Goal: Transaction & Acquisition: Purchase product/service

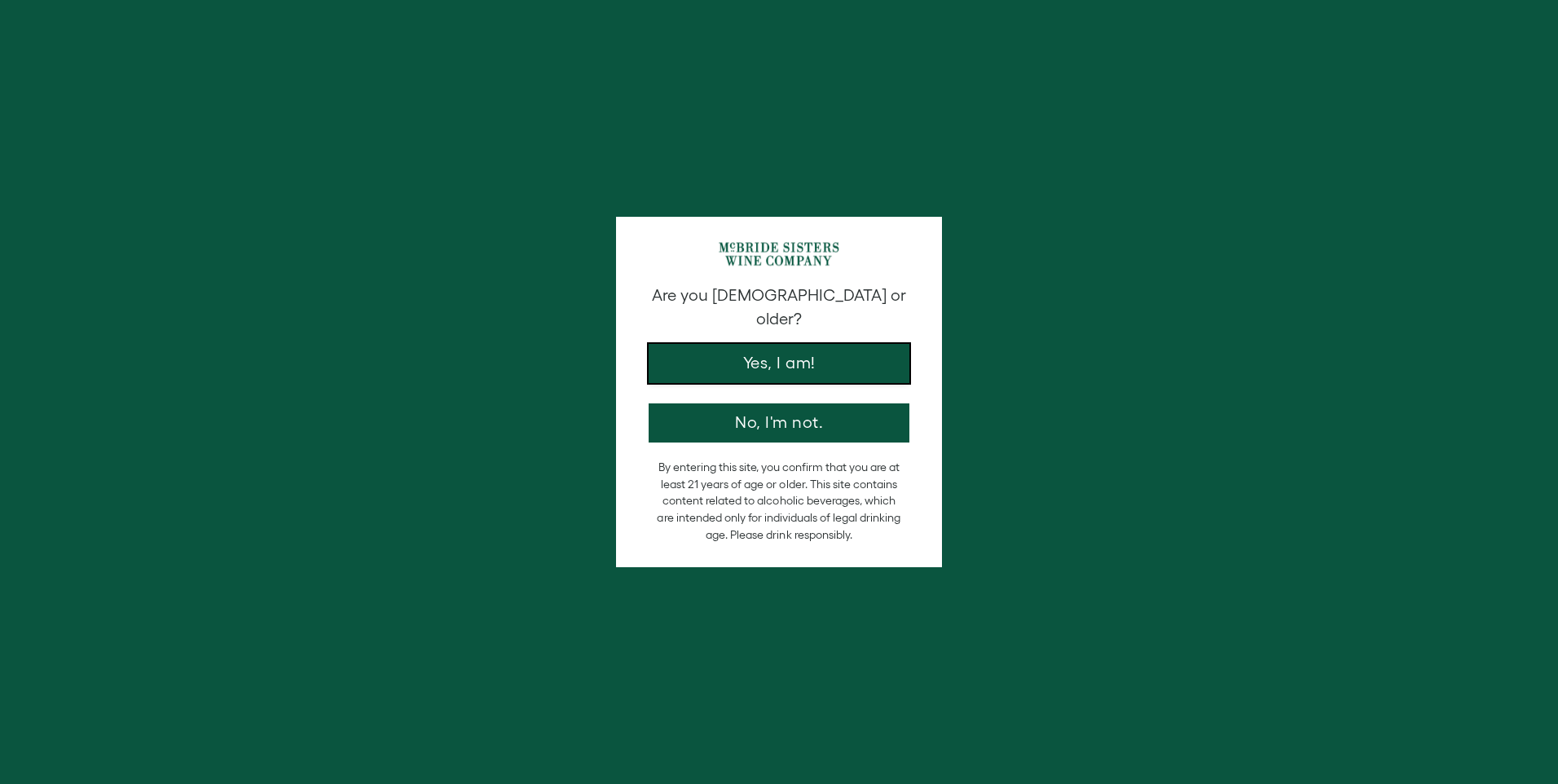
click at [807, 344] on button "Yes, I am!" at bounding box center [779, 364] width 261 height 39
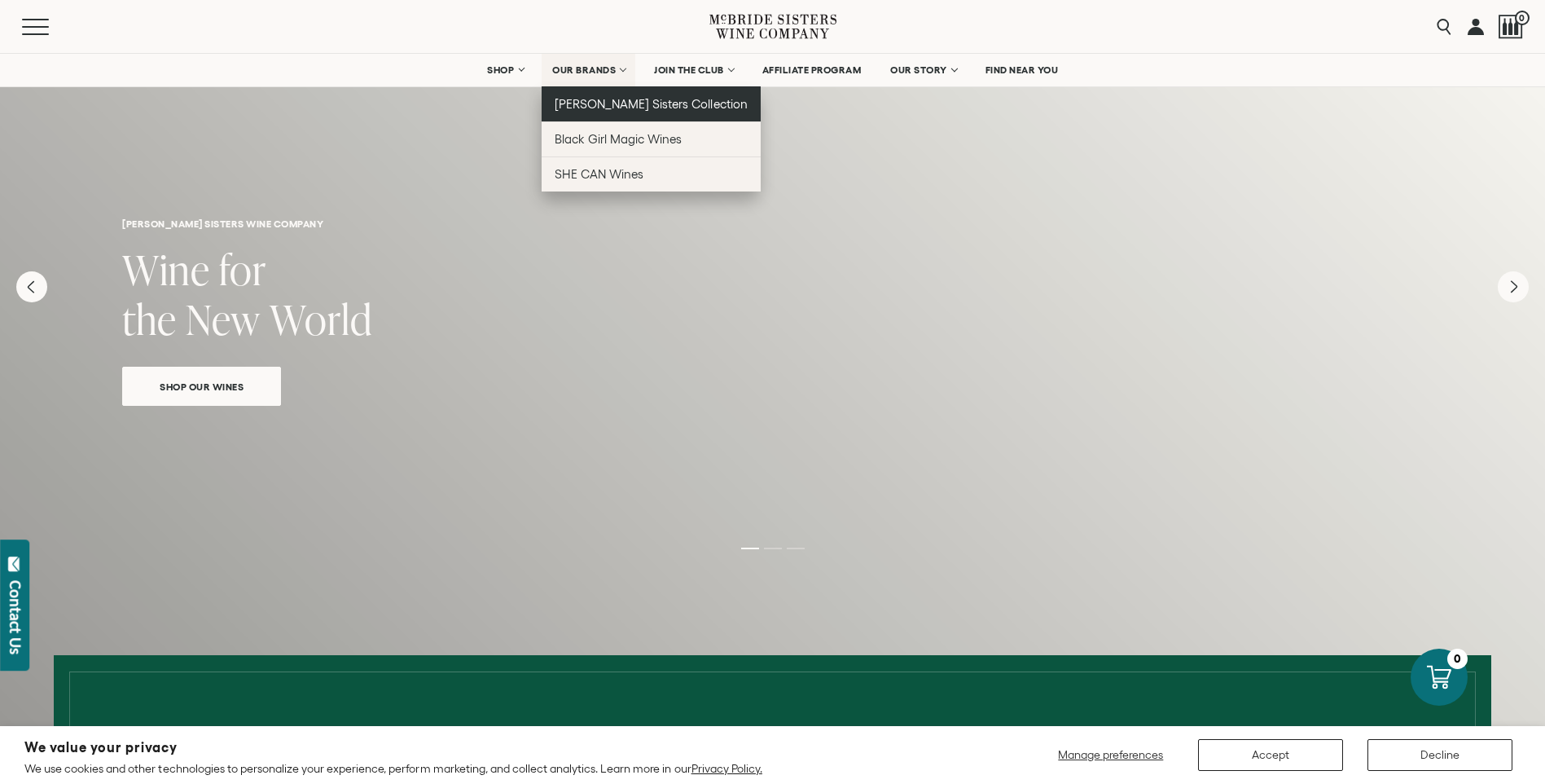
click at [610, 99] on span "[PERSON_NAME] Sisters Collection" at bounding box center [651, 104] width 193 height 14
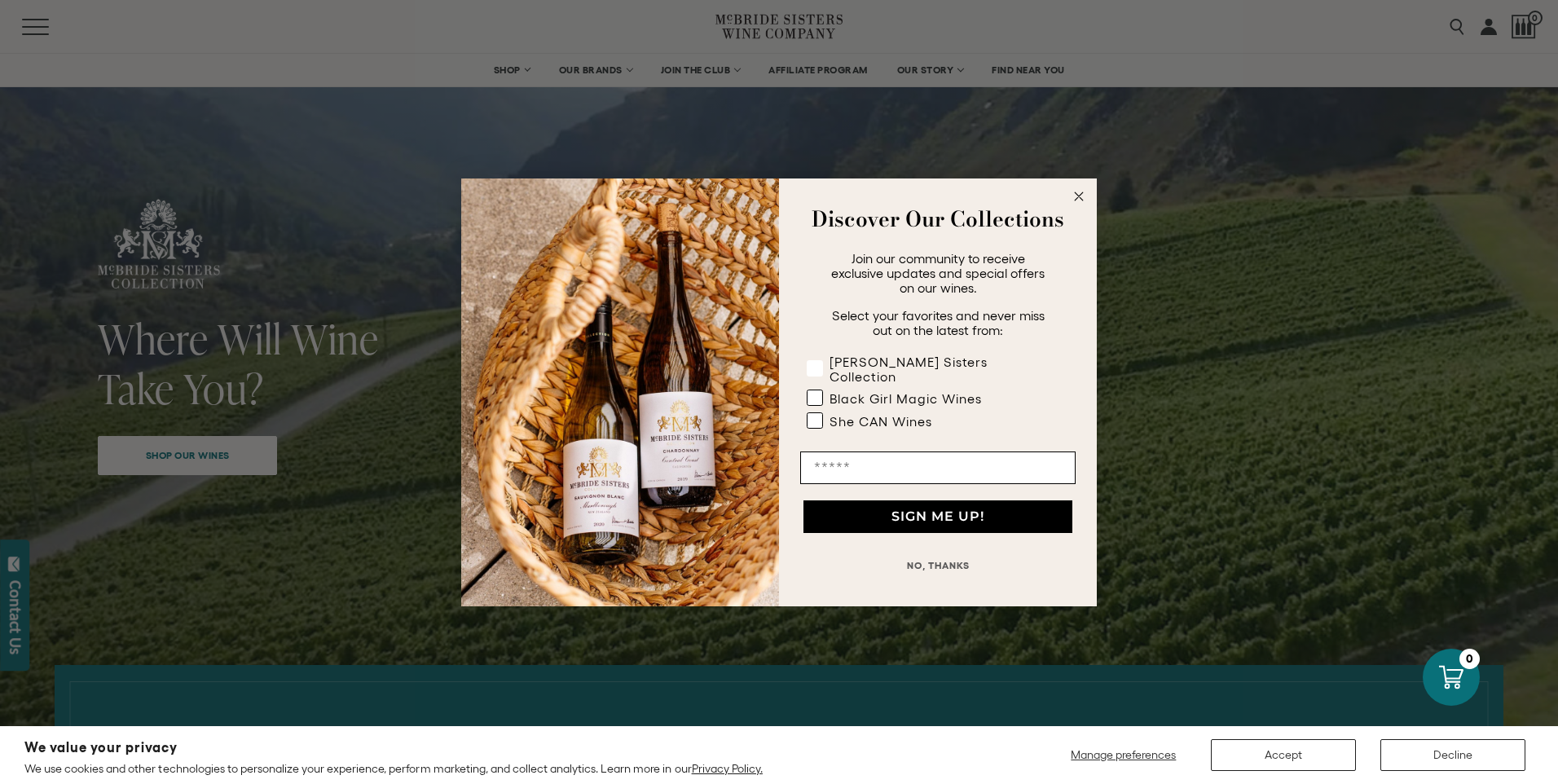
click at [816, 365] on rect "POPUP Form" at bounding box center [815, 368] width 15 height 15
click at [861, 457] on input "Email" at bounding box center [938, 467] width 276 height 33
type input "**********"
click at [934, 509] on button "SIGN ME UP!" at bounding box center [937, 516] width 269 height 33
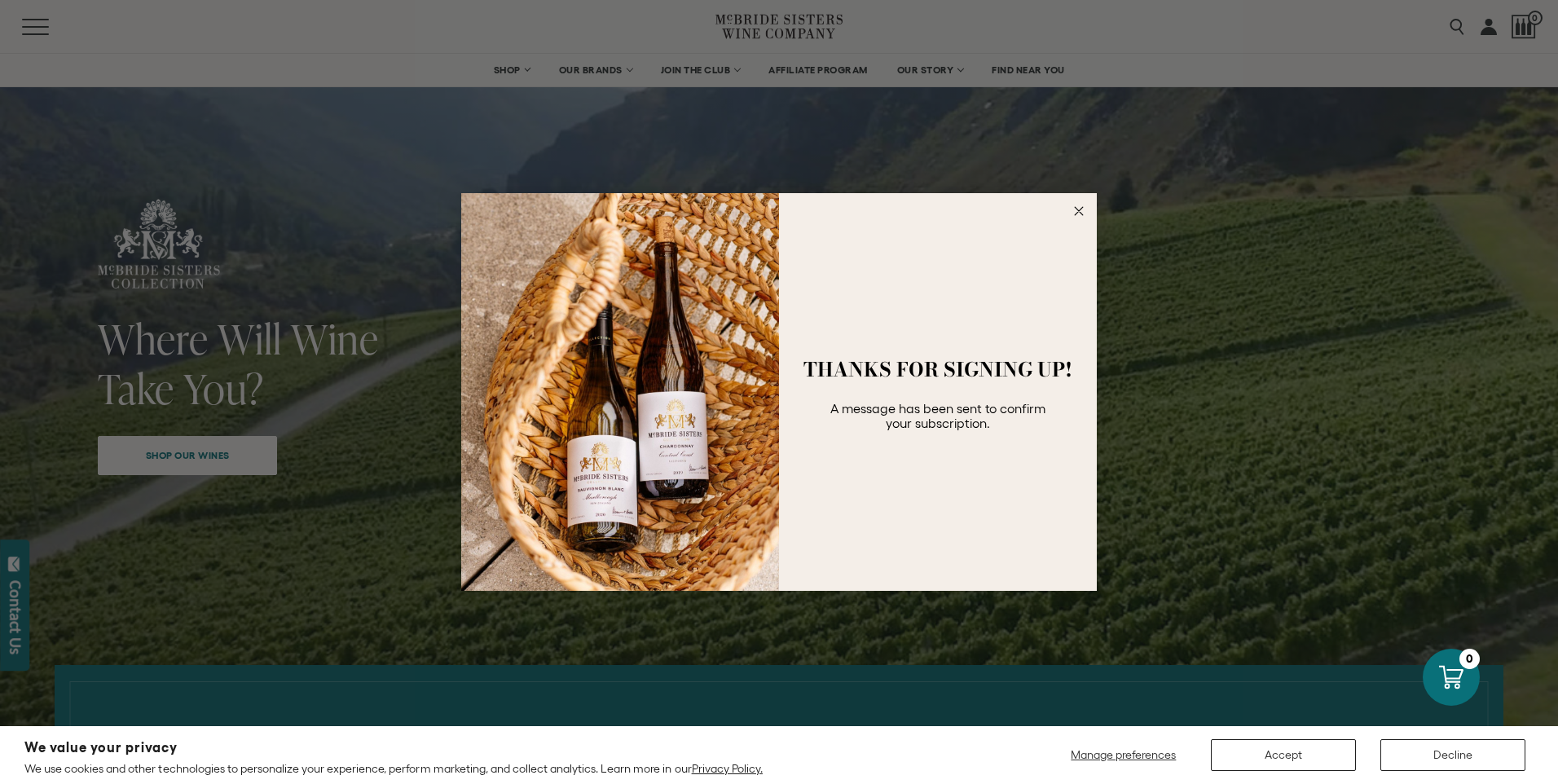
click at [1079, 209] on circle "Close dialog" at bounding box center [1079, 211] width 19 height 19
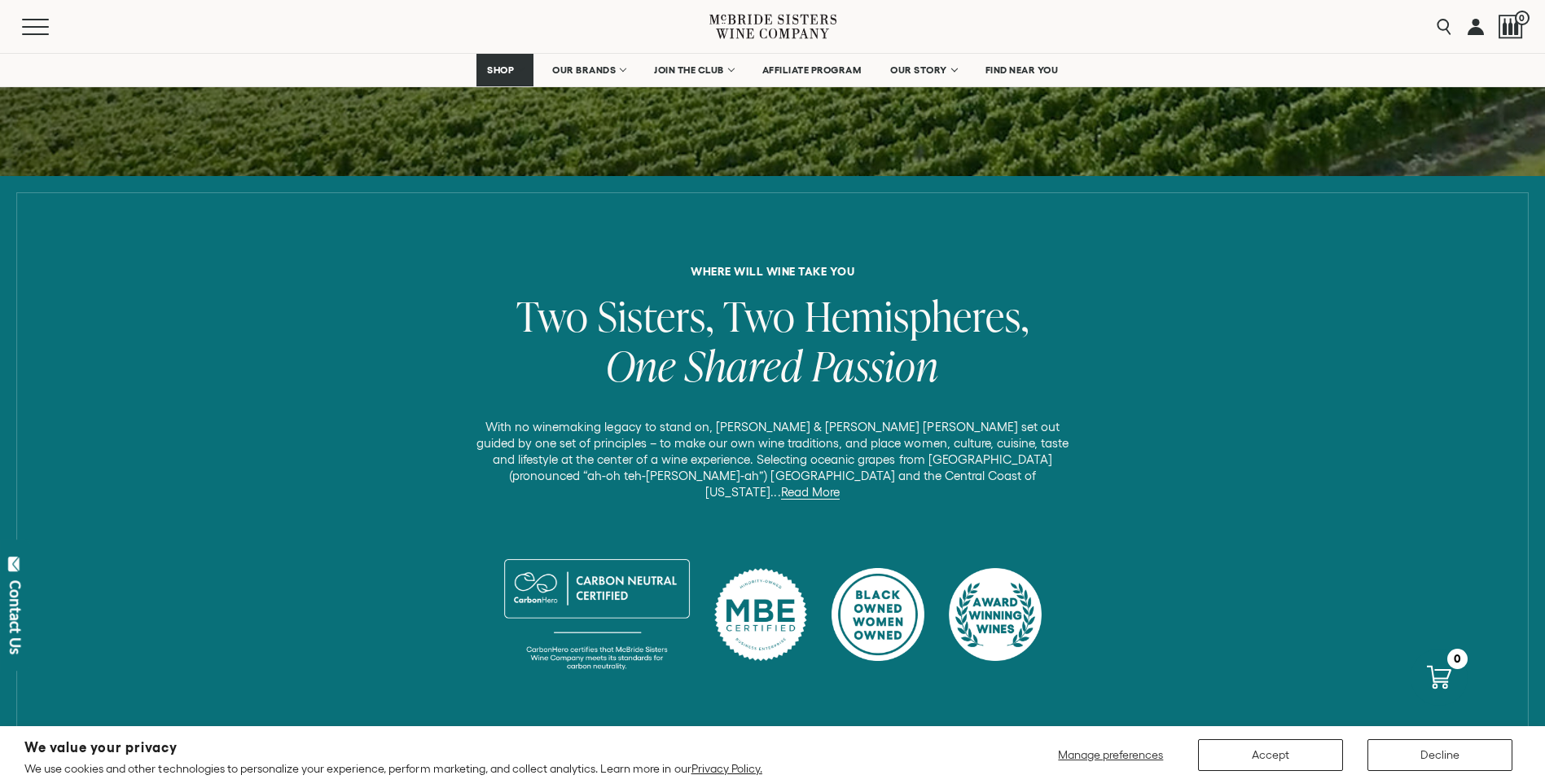
scroll to position [570, 0]
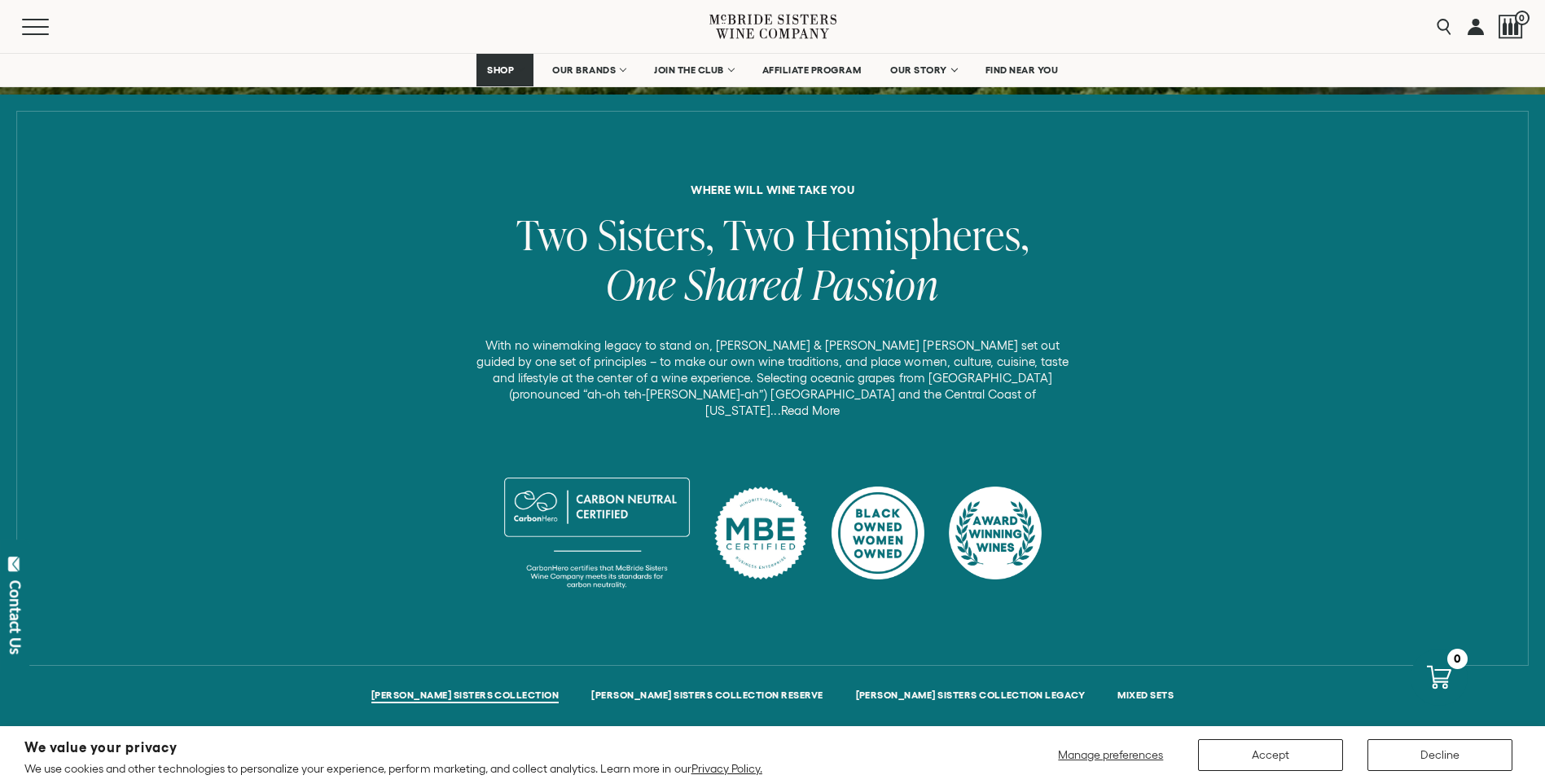
click at [840, 403] on link "Read More" at bounding box center [811, 410] width 59 height 15
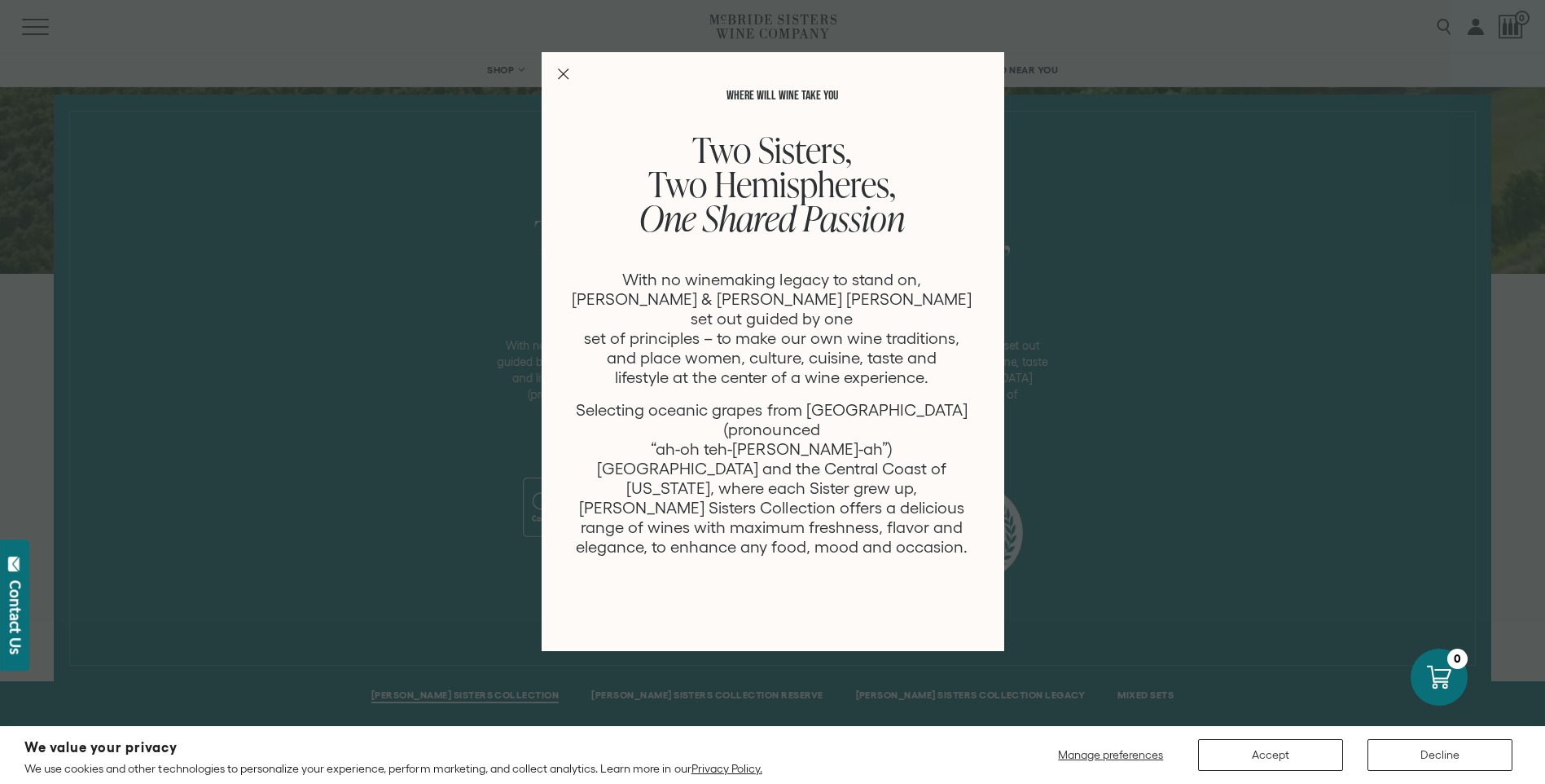
click at [560, 72] on icon "Close Modal" at bounding box center [563, 74] width 11 height 11
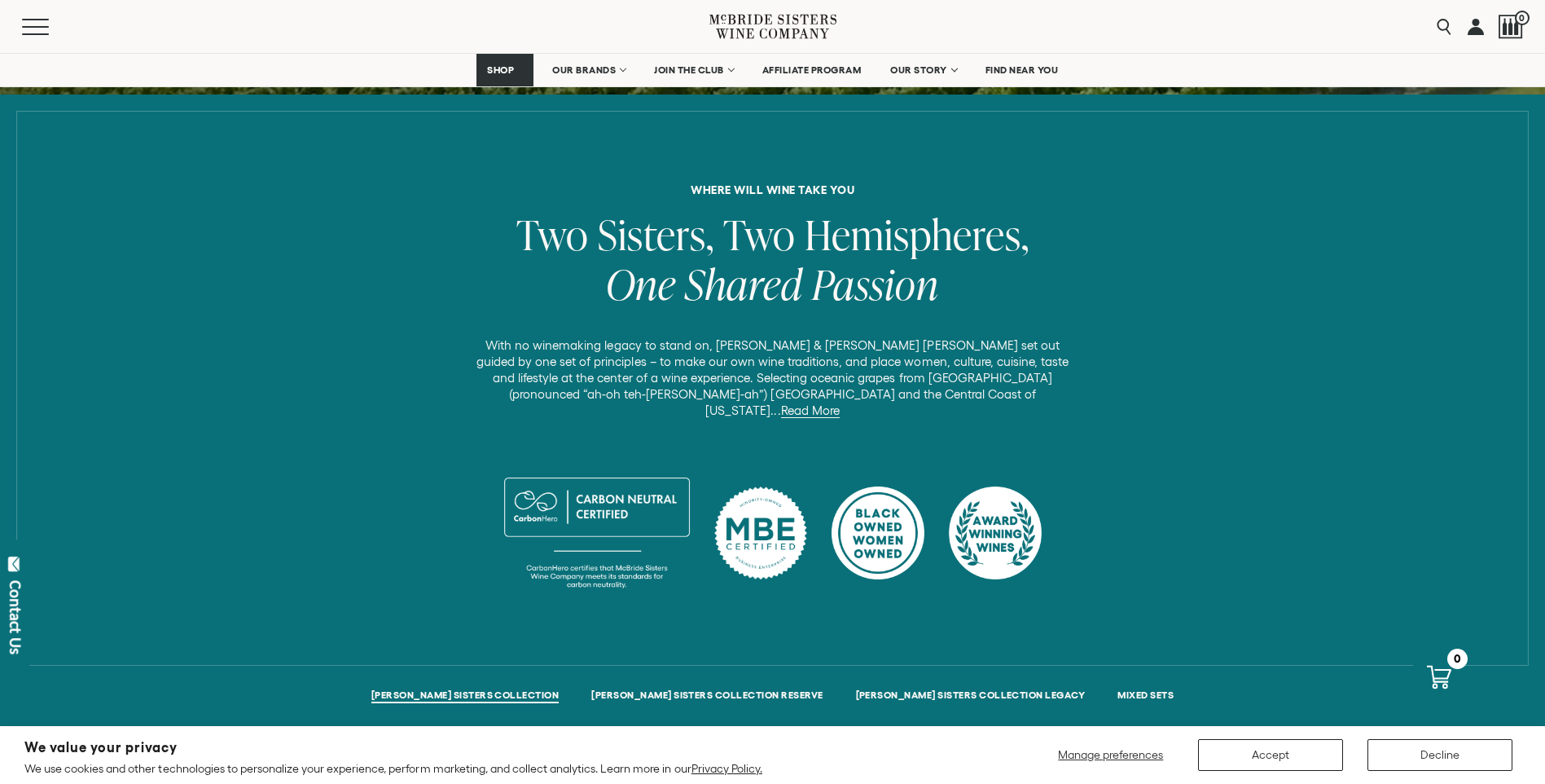
click at [388, 206] on div "where will wine take you Two Sisters, Two Hemispheres, One Shared Passion With …" at bounding box center [773, 396] width 1279 height 425
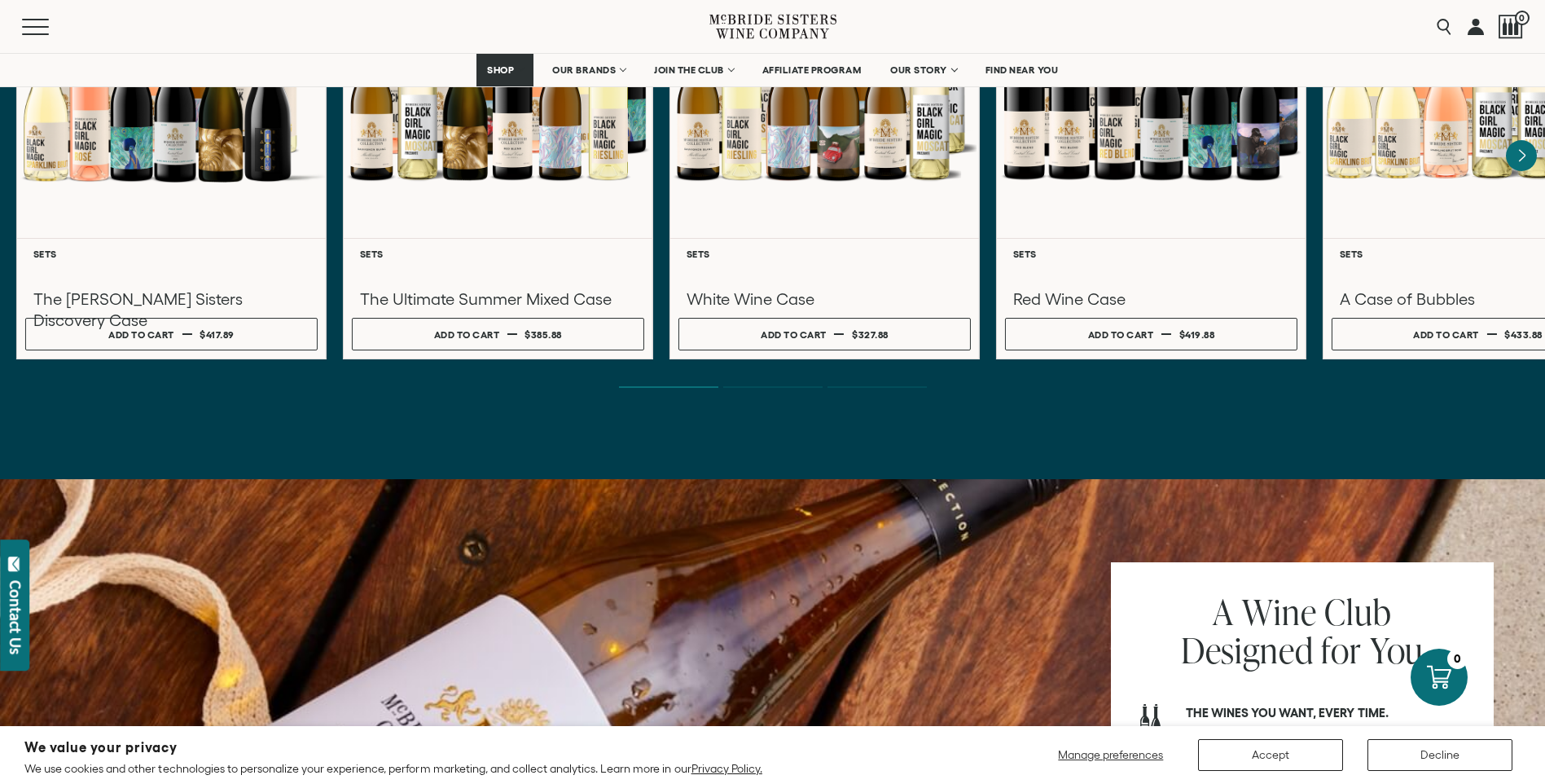
scroll to position [5028, 0]
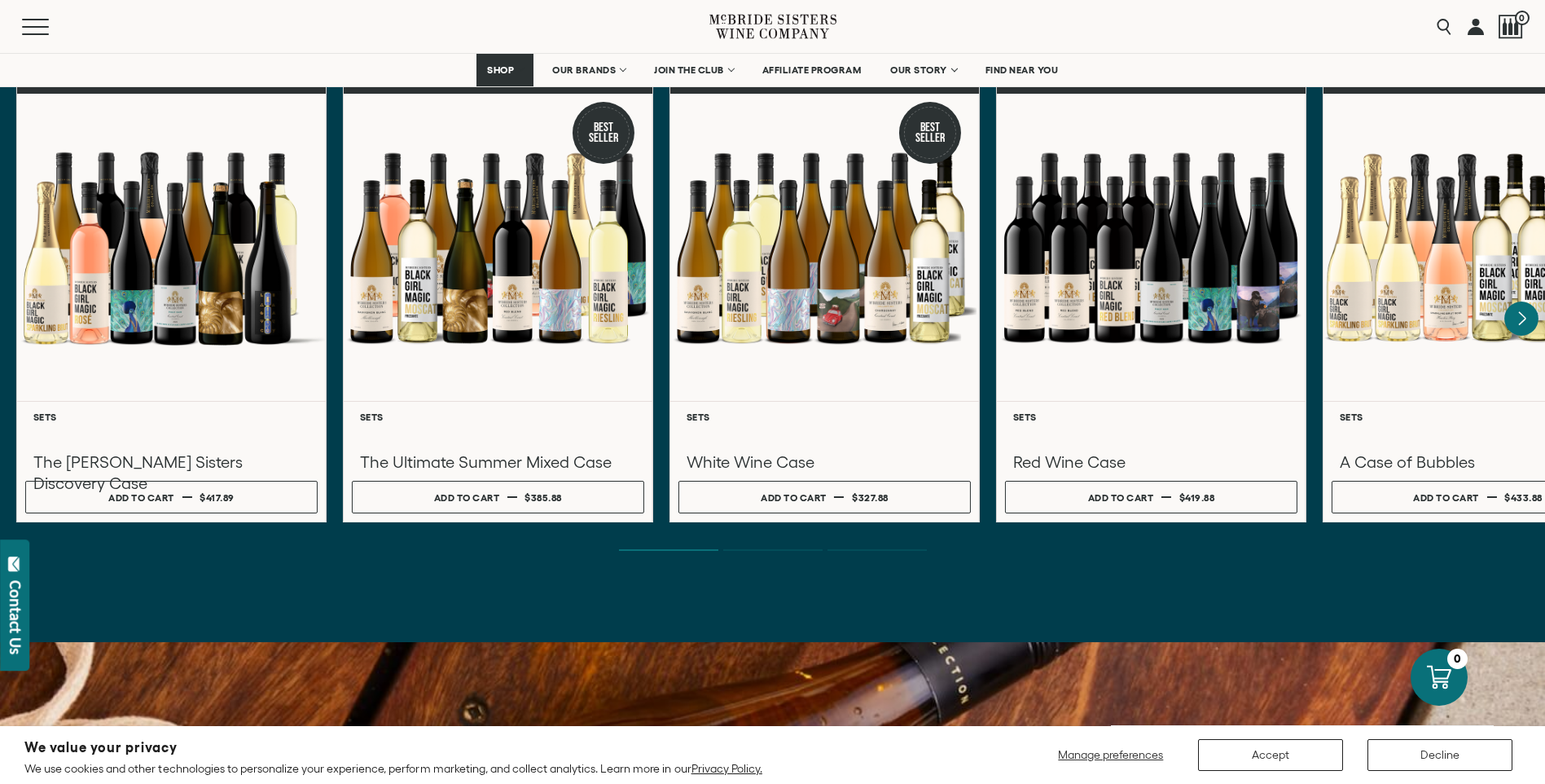
click at [1522, 312] on icon "Next" at bounding box center [1523, 318] width 7 height 13
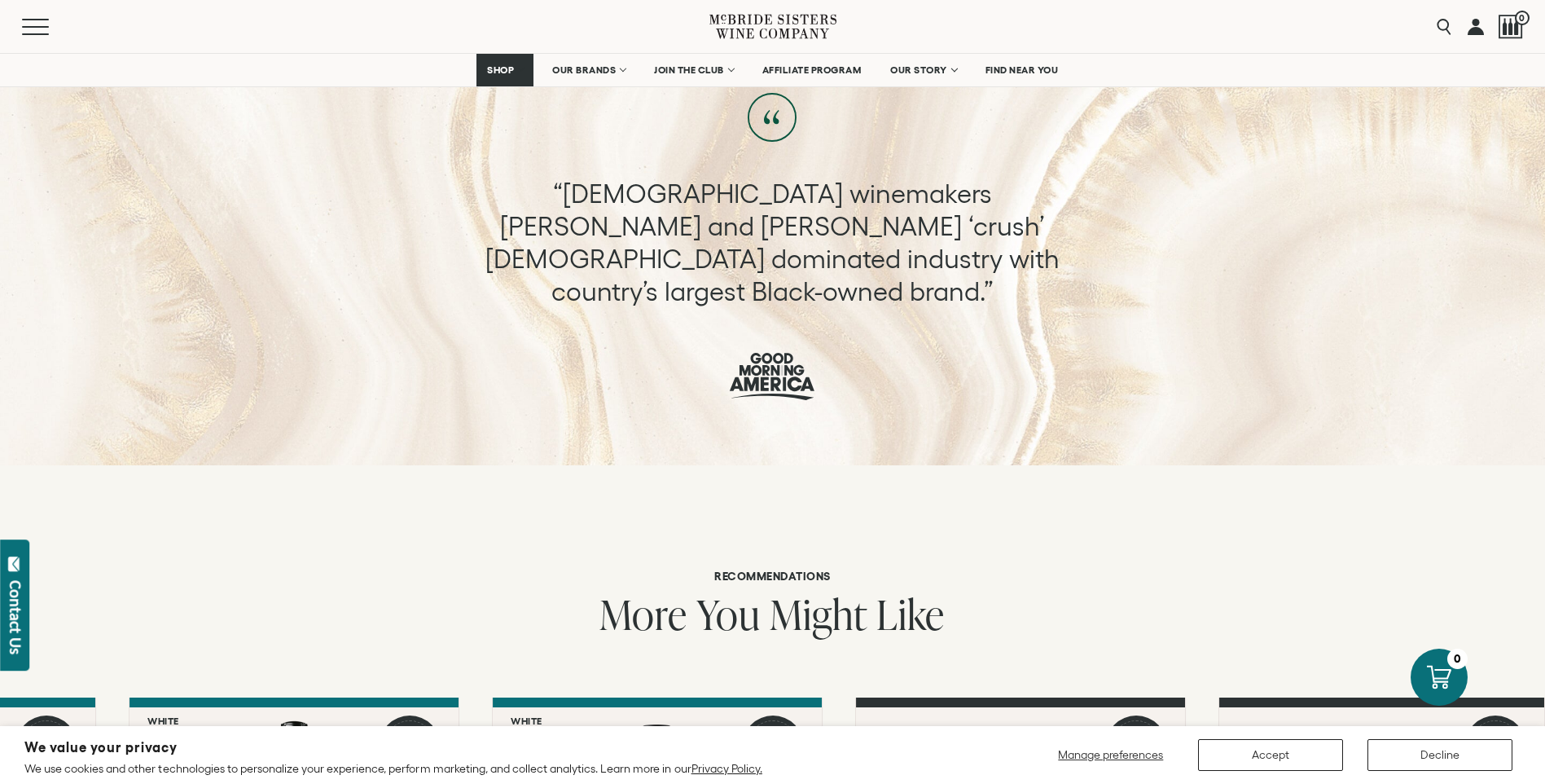
scroll to position [407, 0]
